Goal: Download file/media

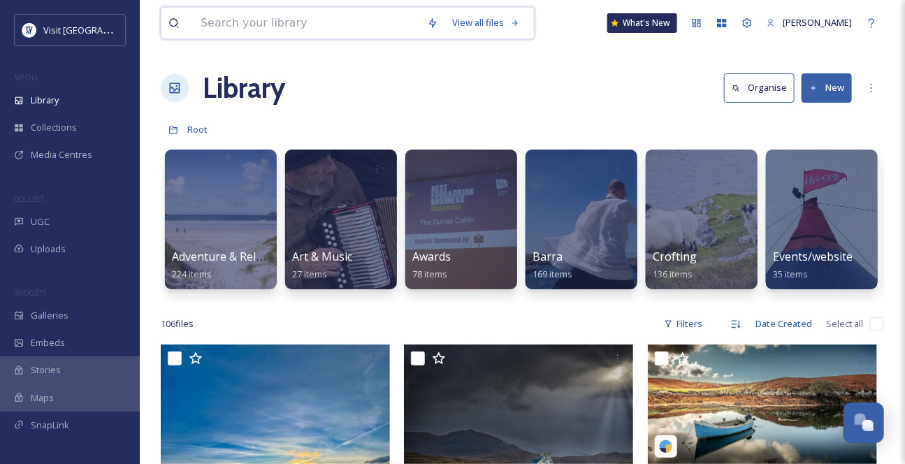
click at [240, 23] on input at bounding box center [307, 23] width 226 height 31
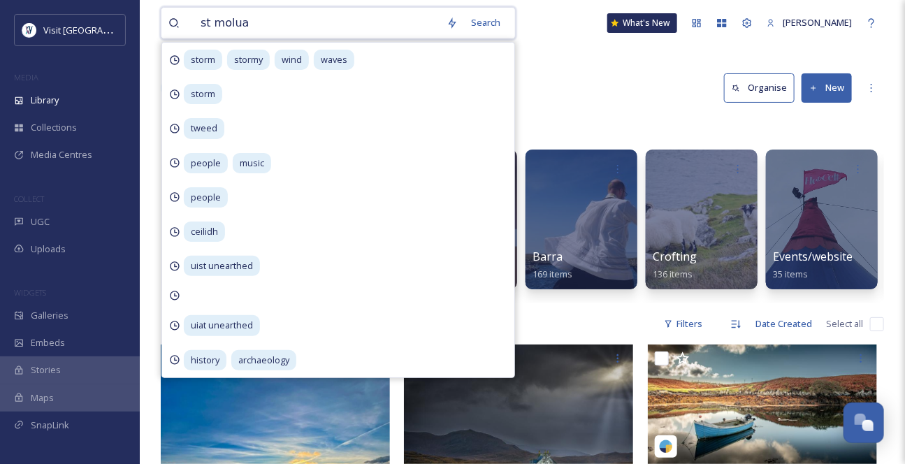
type input "st moluag"
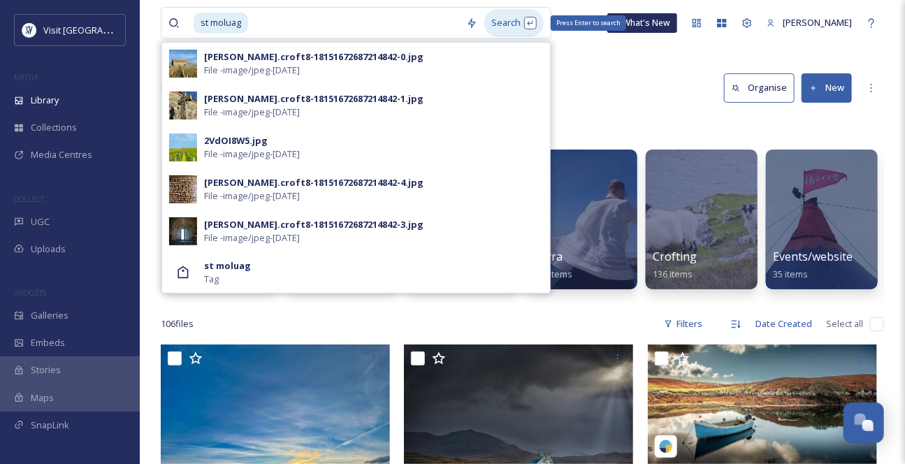
click at [532, 27] on div "Search Press Enter to search" at bounding box center [513, 22] width 59 height 27
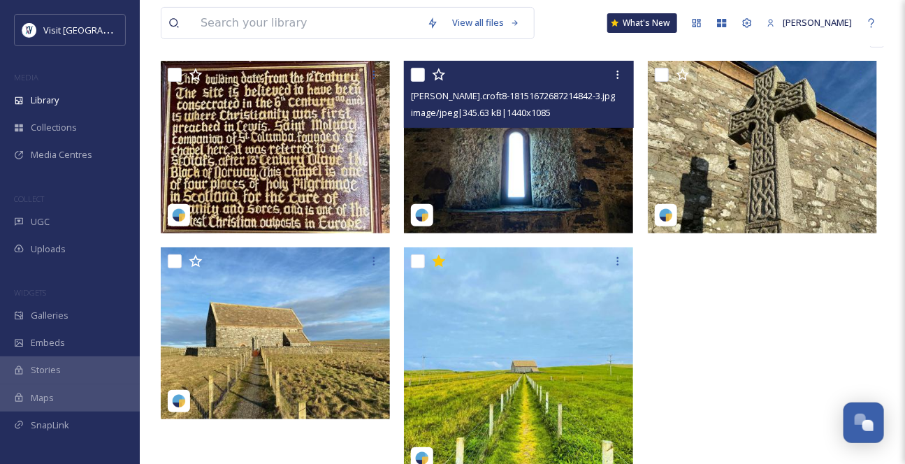
scroll to position [189, 0]
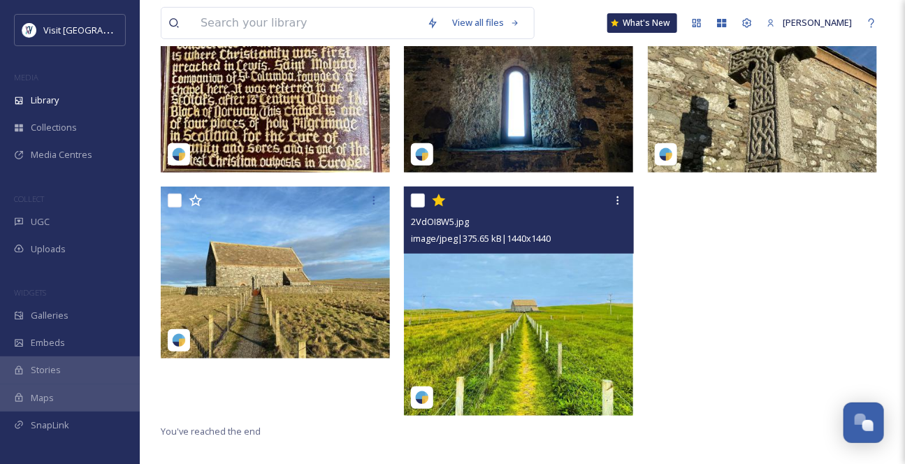
click at [529, 284] on img at bounding box center [518, 301] width 229 height 229
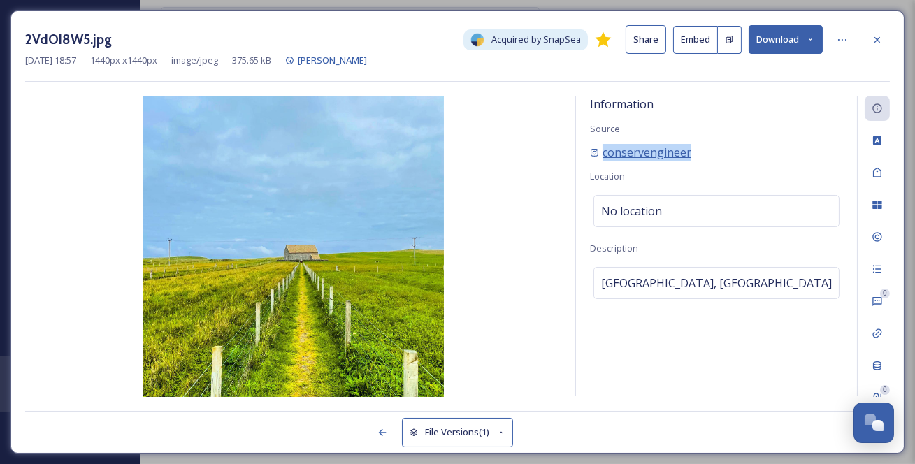
drag, startPoint x: 731, startPoint y: 166, endPoint x: 602, endPoint y: 171, distance: 128.7
click at [602, 161] on div "conservengineer" at bounding box center [716, 152] width 253 height 17
copy span "conservengineer"
click at [843, 42] on icon at bounding box center [841, 39] width 11 height 11
click at [806, 44] on icon at bounding box center [810, 39] width 9 height 9
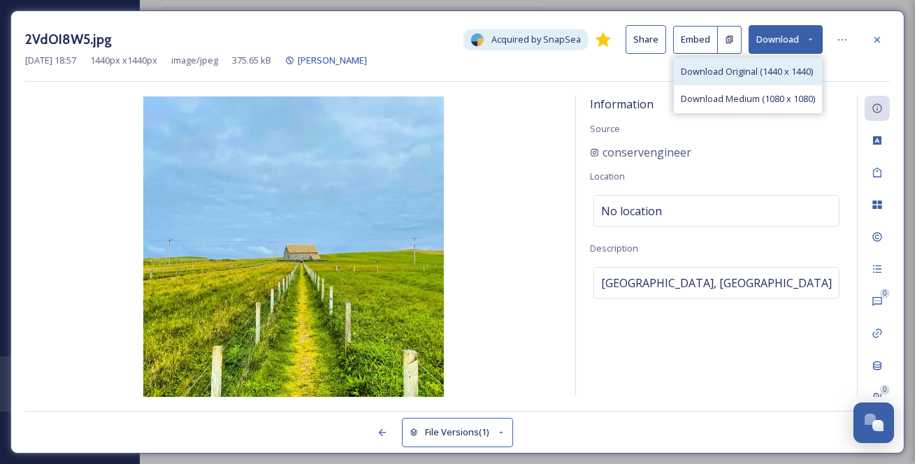
click at [788, 78] on span "Download Original (1440 x 1440)" at bounding box center [747, 71] width 132 height 13
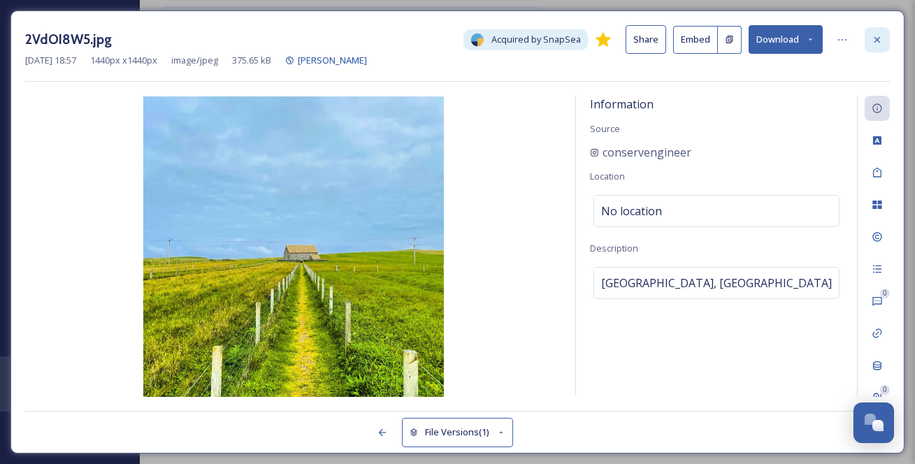
click at [880, 38] on icon at bounding box center [876, 39] width 11 height 11
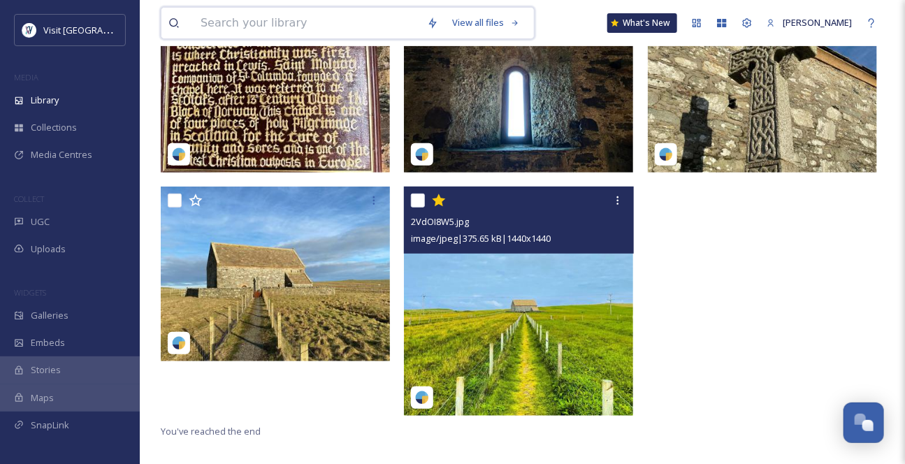
click at [268, 34] on input at bounding box center [307, 23] width 226 height 31
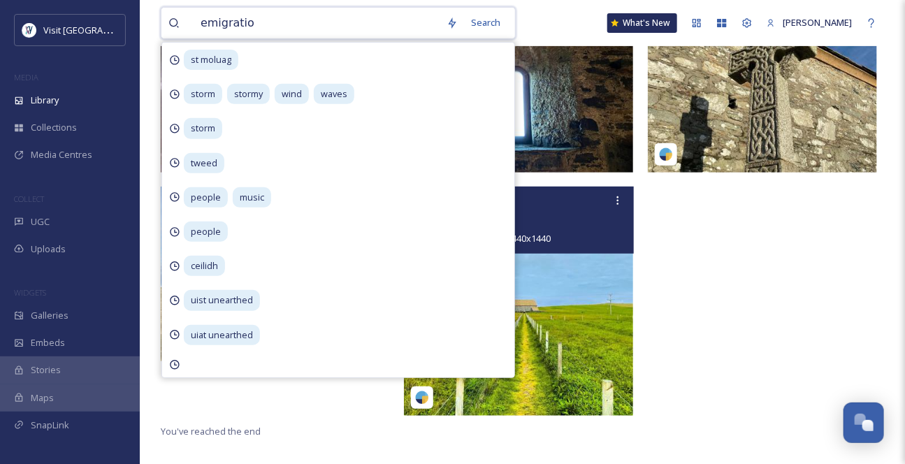
type input "emigration"
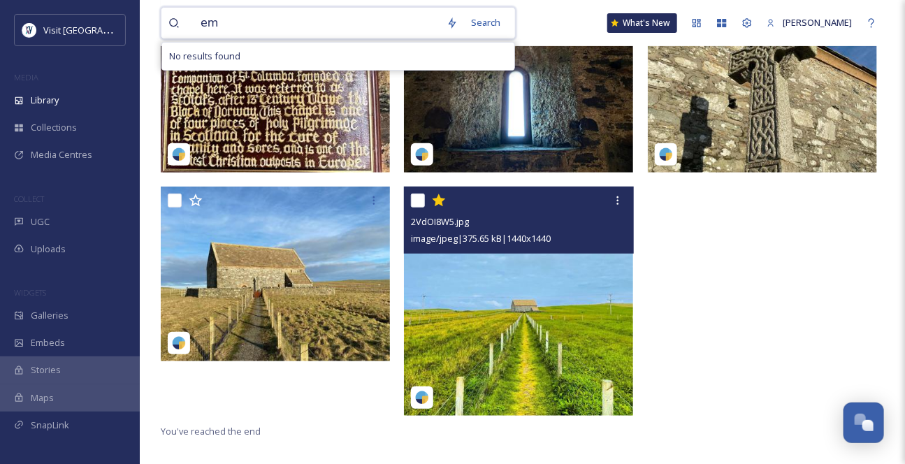
type input "e"
type input "monument"
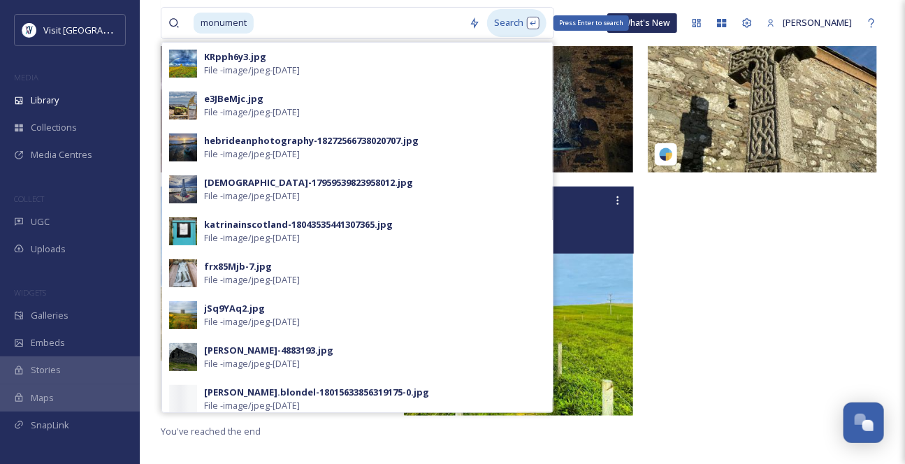
click at [519, 28] on div "Search Press Enter to search" at bounding box center [516, 22] width 59 height 27
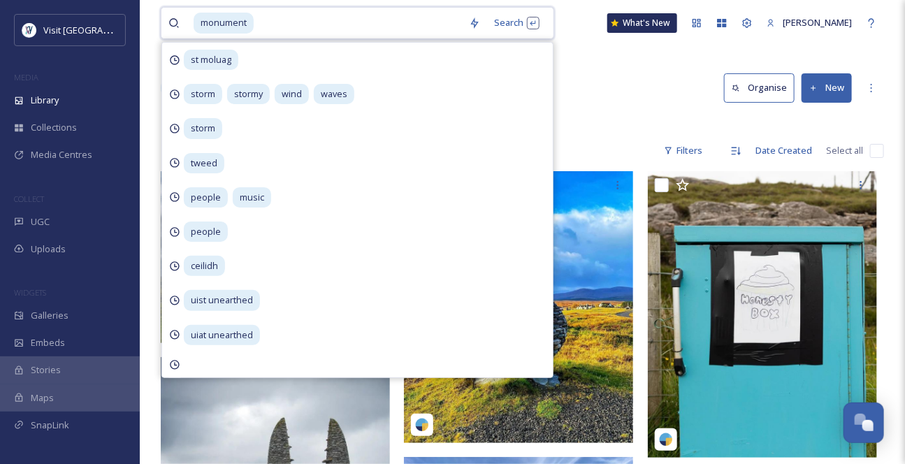
click at [432, 14] on input at bounding box center [358, 23] width 207 height 31
click at [617, 89] on div "Library Search Organise New" at bounding box center [522, 88] width 723 height 42
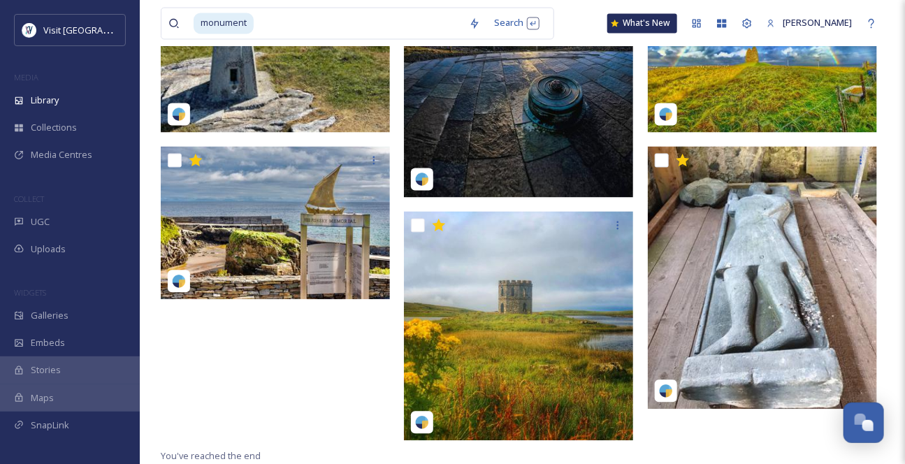
scroll to position [1019, 0]
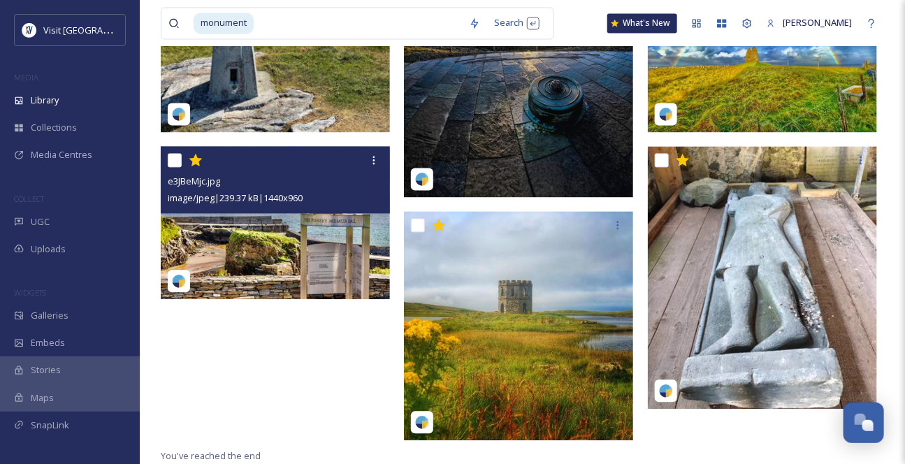
click at [335, 271] on img at bounding box center [275, 222] width 229 height 153
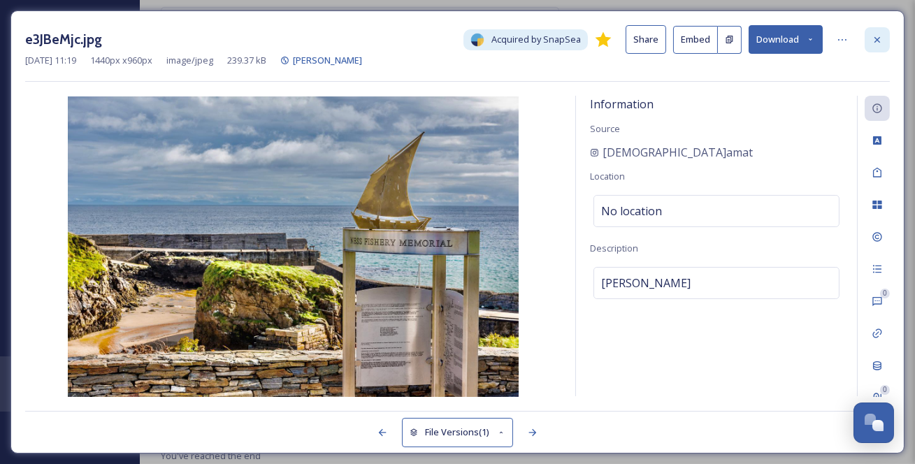
click at [873, 41] on icon at bounding box center [876, 39] width 11 height 11
